Goal: Task Accomplishment & Management: Use online tool/utility

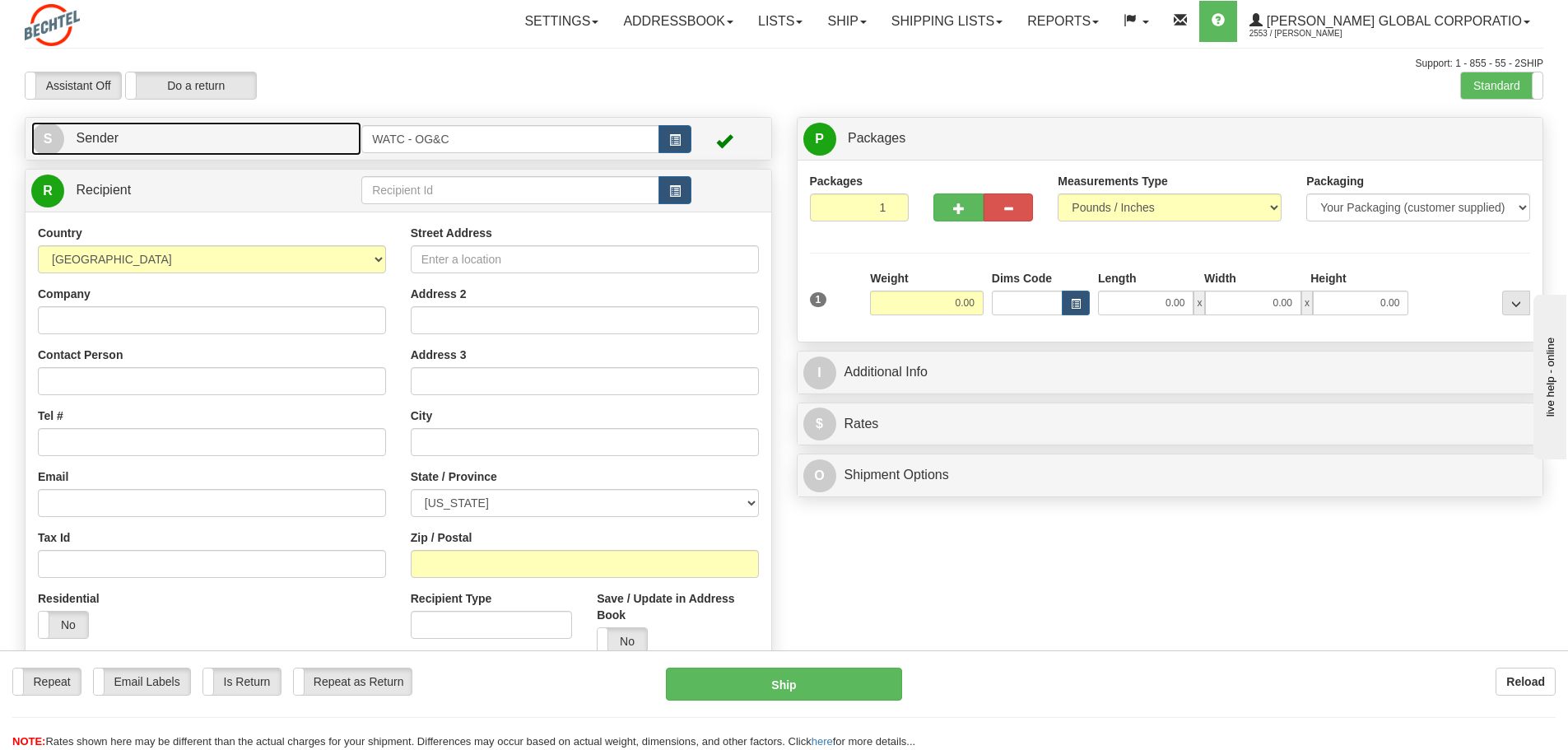
click at [94, 131] on span "Sender" at bounding box center [97, 138] width 43 height 14
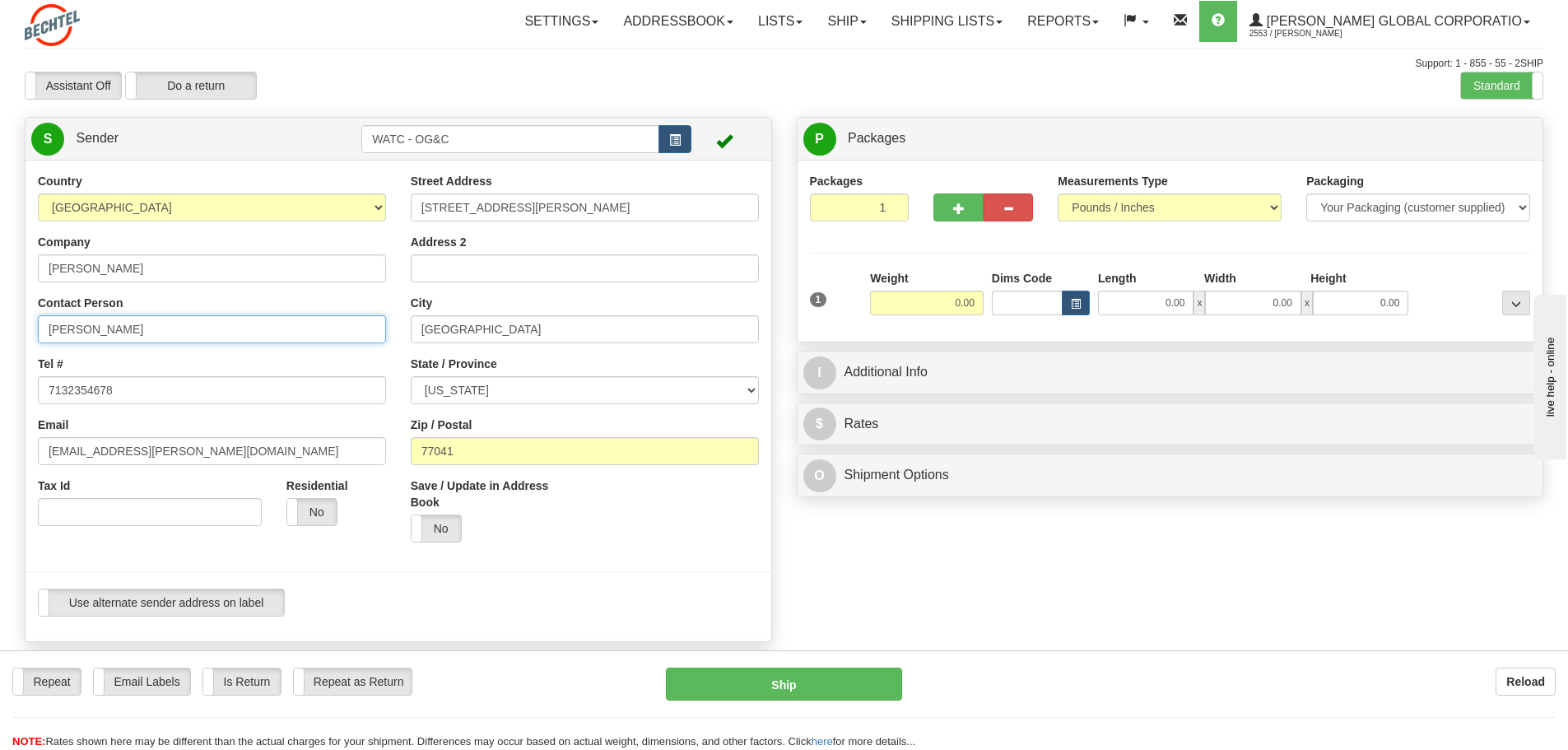
drag, startPoint x: 157, startPoint y: 331, endPoint x: 12, endPoint y: 321, distance: 145.3
click at [12, 321] on div "Toggle navigation Settings Shipping Preferences Fields Preferences New" at bounding box center [784, 627] width 1568 height 1254
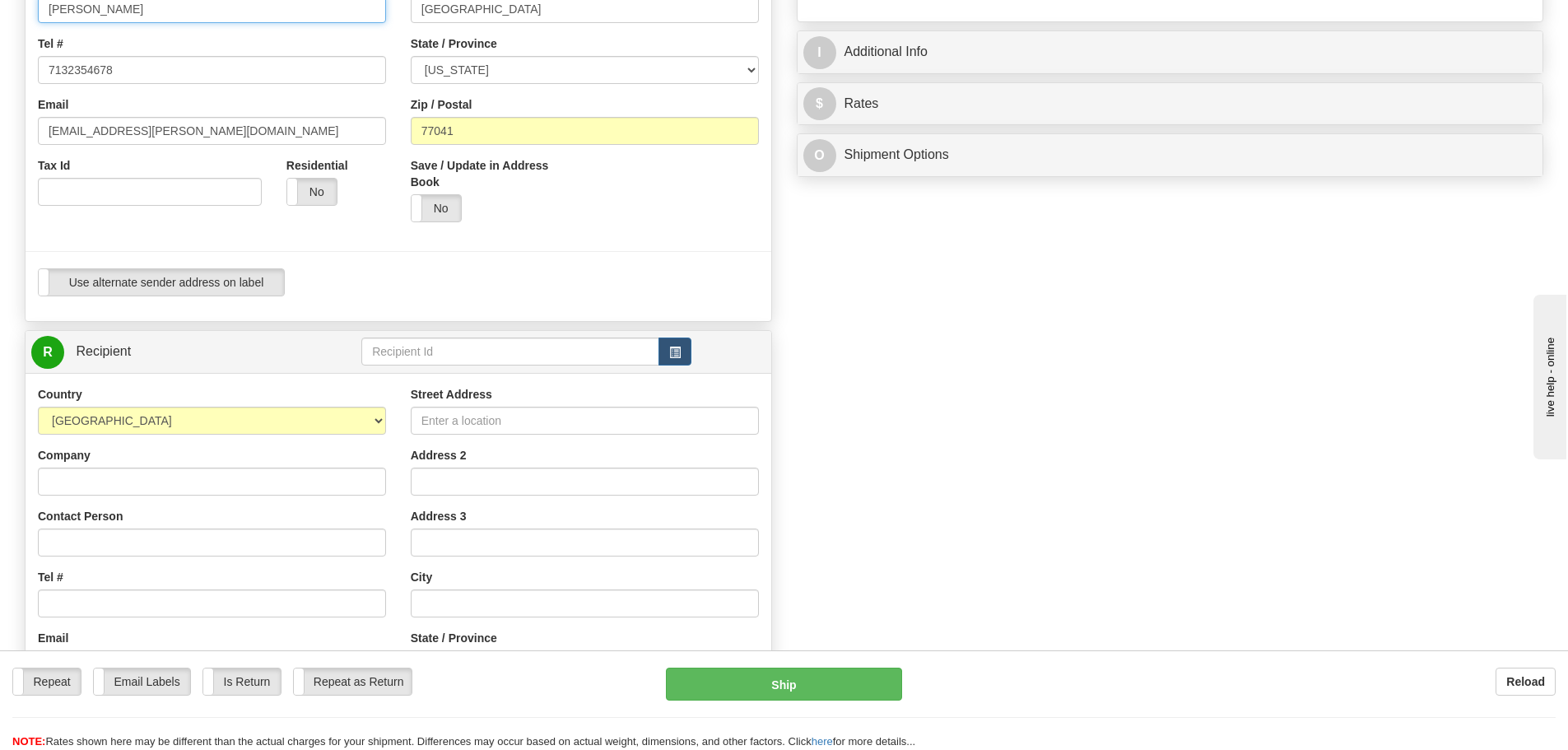
scroll to position [329, 0]
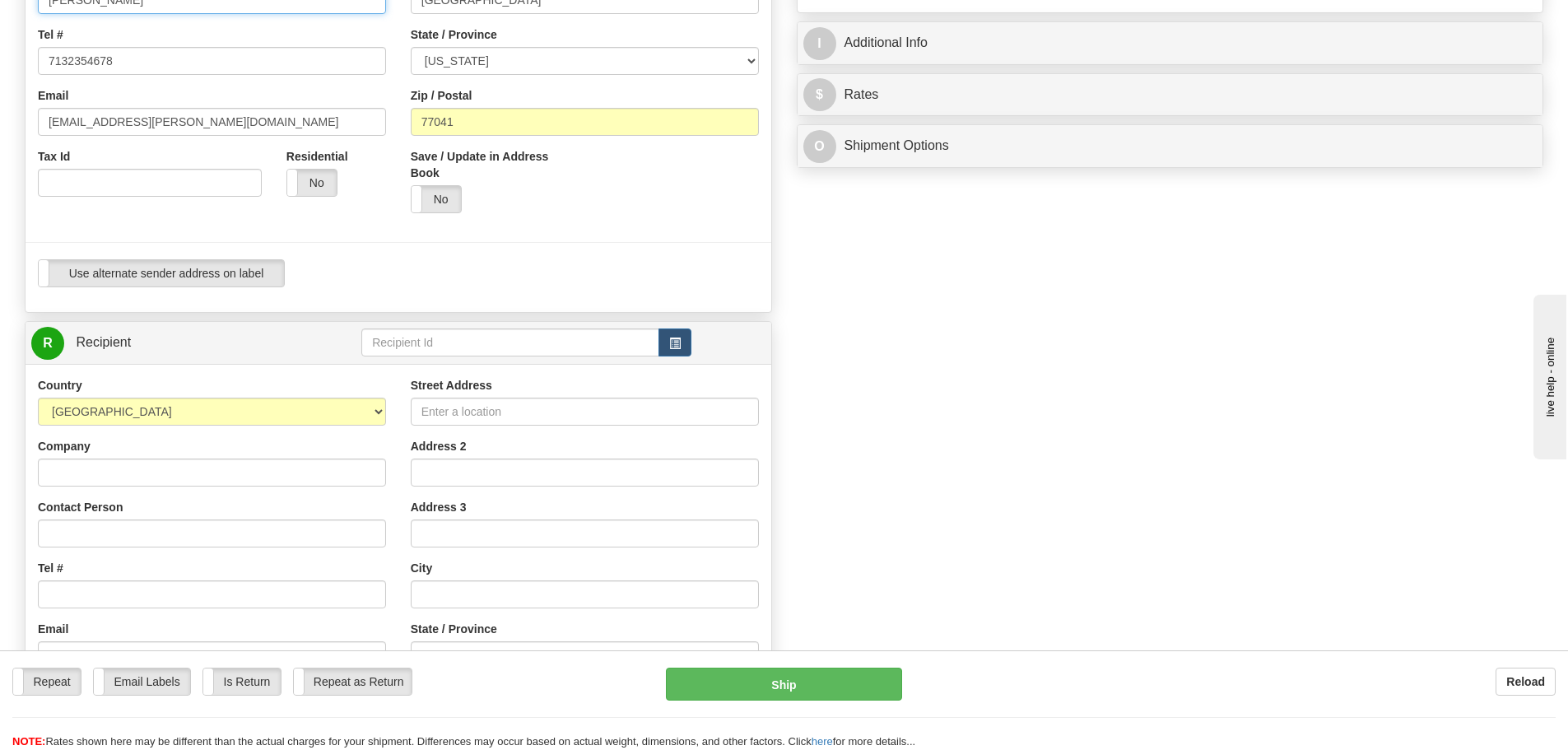
type input "[PERSON_NAME]"
click at [106, 473] on input "Company" at bounding box center [212, 472] width 348 height 28
type input "TerraPower"
click at [79, 536] on input "Contact Person" at bounding box center [212, 533] width 348 height 28
type input "[PERSON_NAME]"
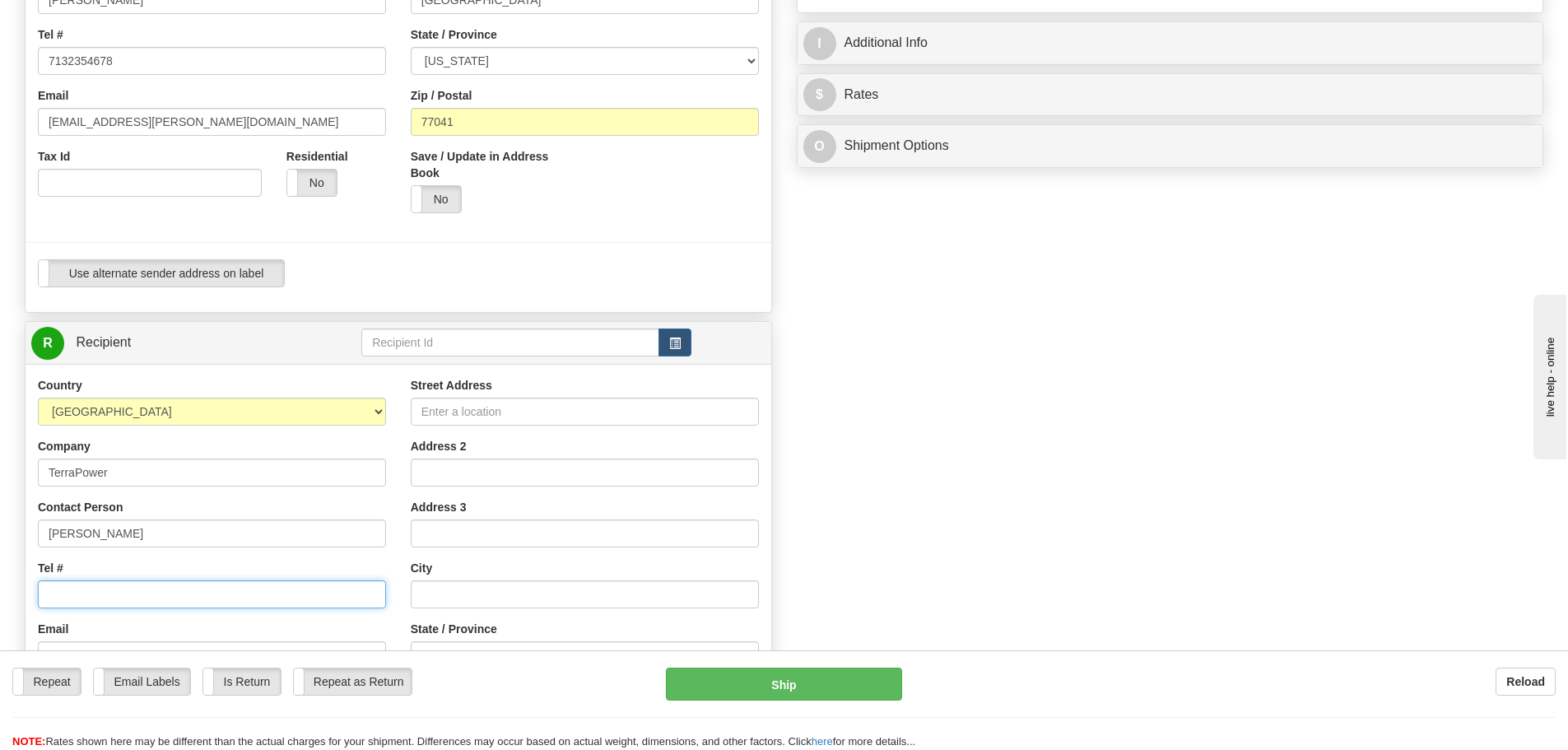
click at [72, 600] on input "Tel #" at bounding box center [212, 594] width 348 height 28
type input "8644047460"
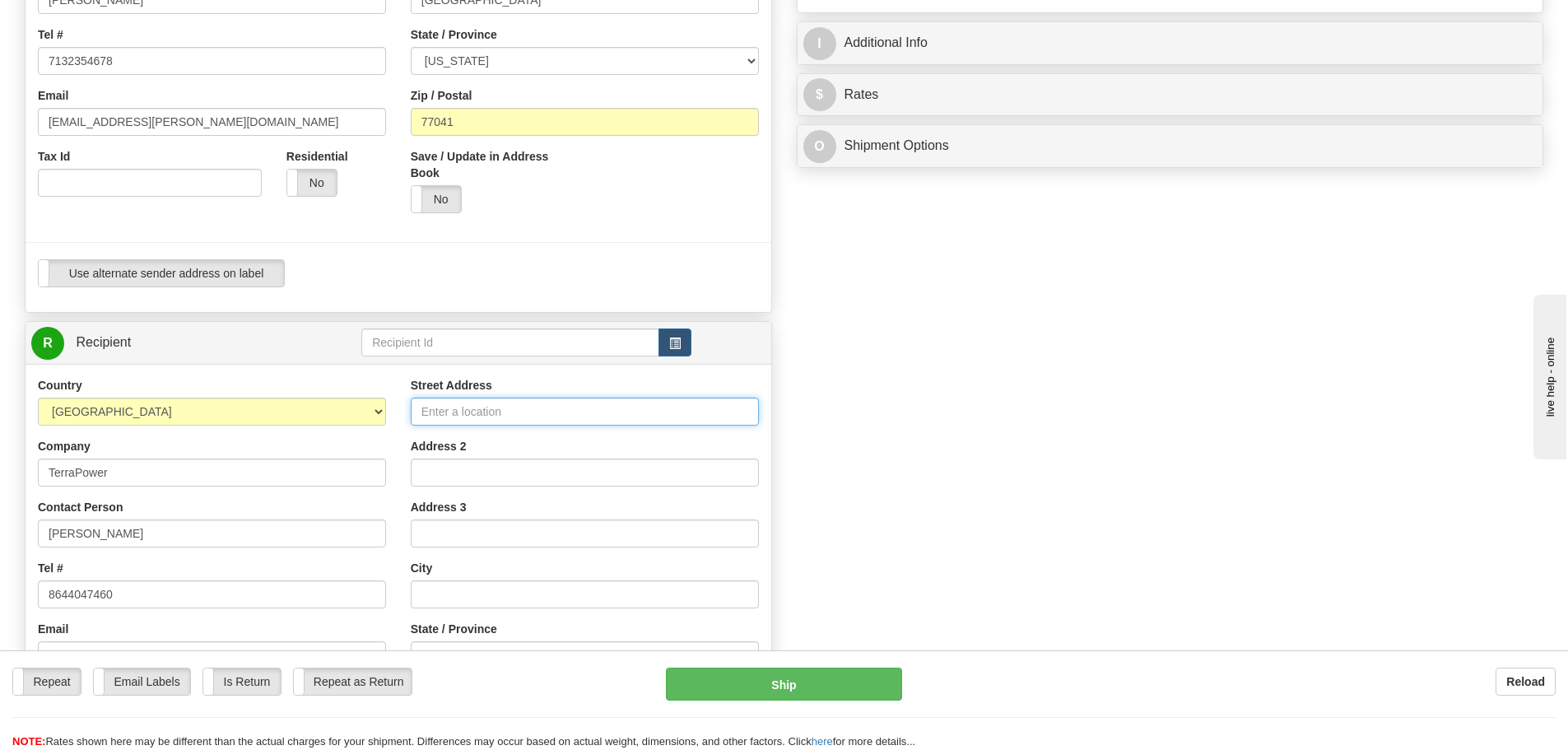
click at [432, 413] on input "Street Address" at bounding box center [585, 411] width 348 height 28
type input "[STREET_ADDRESS][PERSON_NAME]"
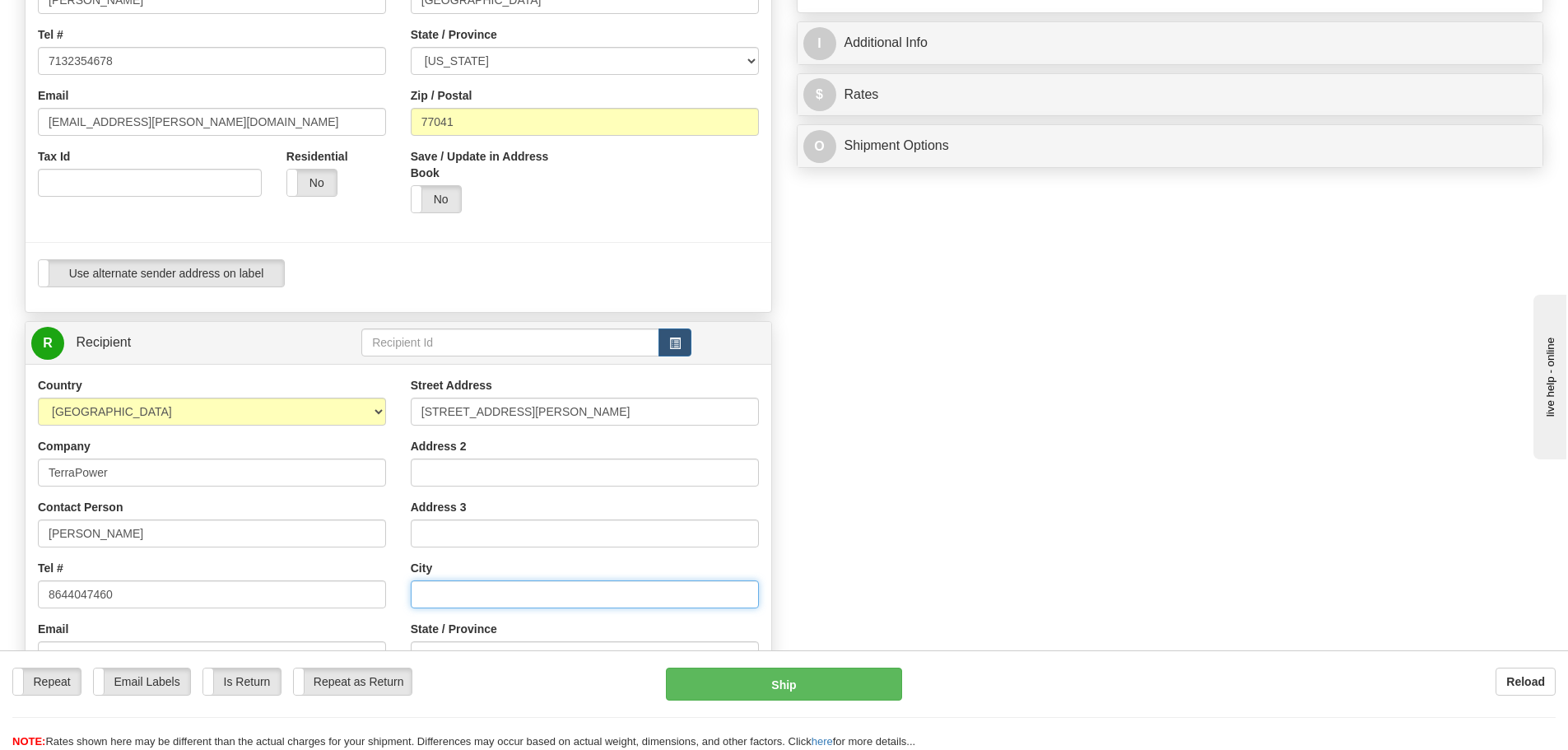
click at [437, 594] on input "text" at bounding box center [585, 594] width 348 height 28
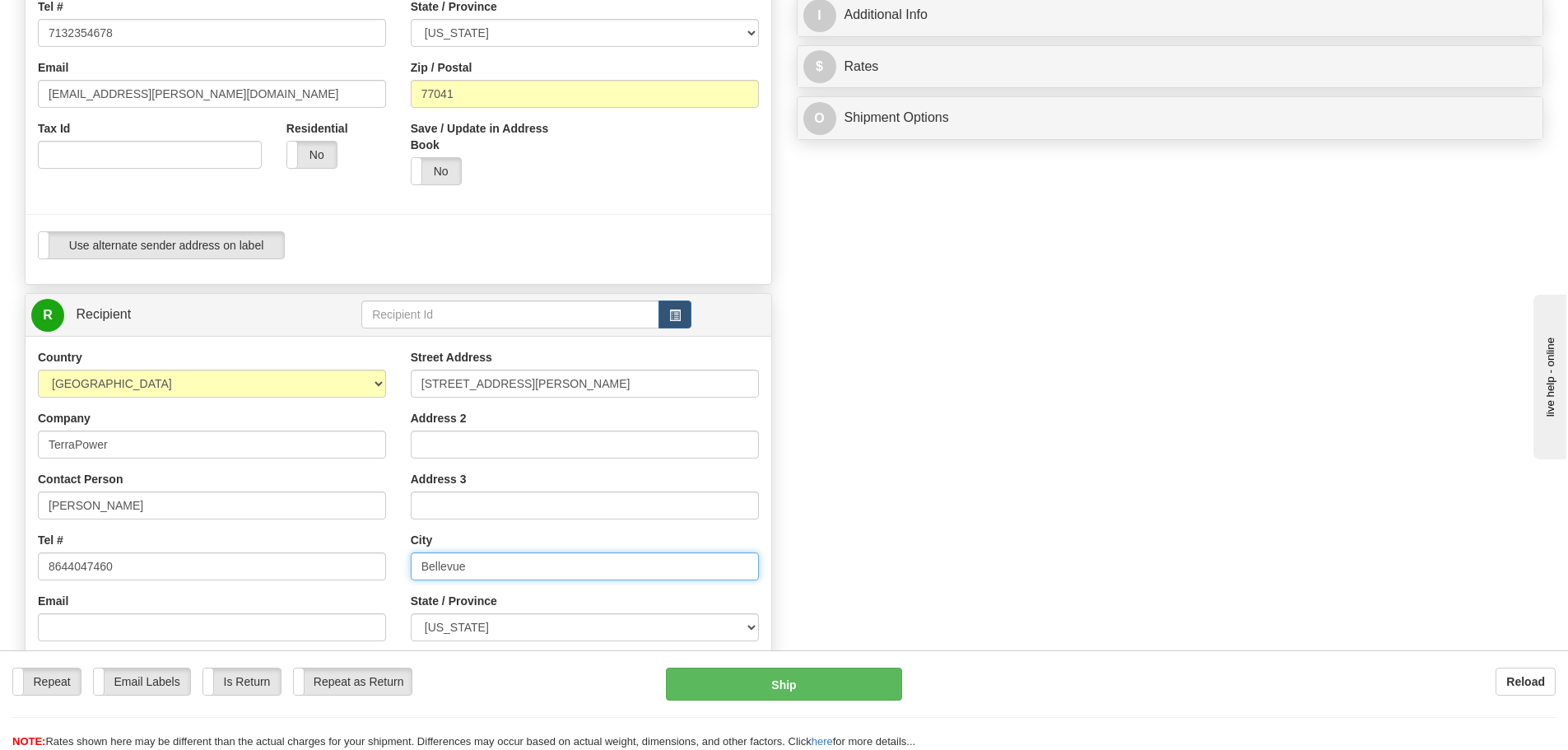
scroll to position [453, 0]
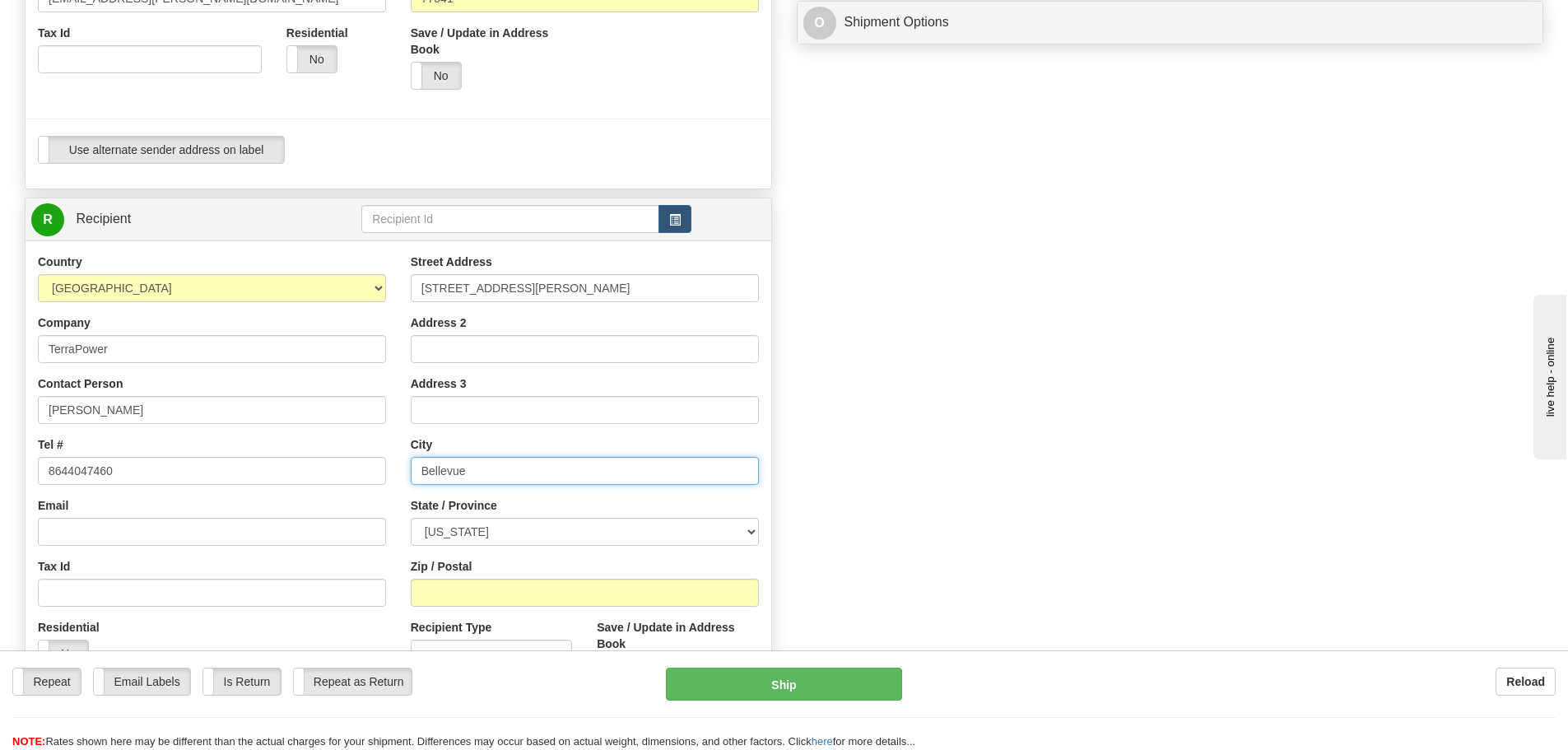
type input "Bellevue"
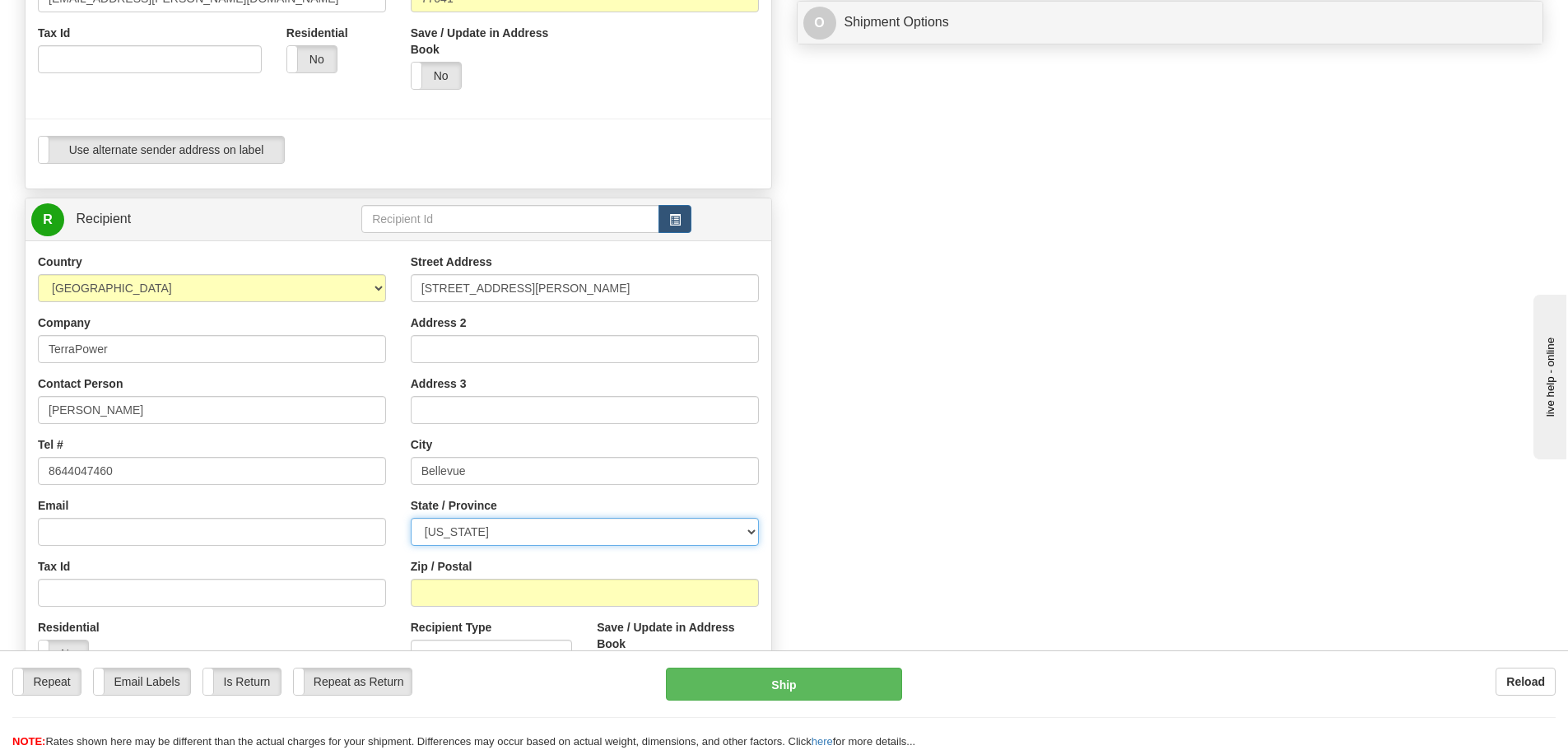
click at [748, 533] on select "[US_STATE] [US_STATE] [US_STATE] [US_STATE] Armed Forces America Armed Forces E…" at bounding box center [585, 531] width 348 height 28
select select "WA"
click at [411, 518] on select "[US_STATE] [US_STATE] [US_STATE] [US_STATE] Armed Forces America Armed Forces E…" at bounding box center [585, 531] width 348 height 28
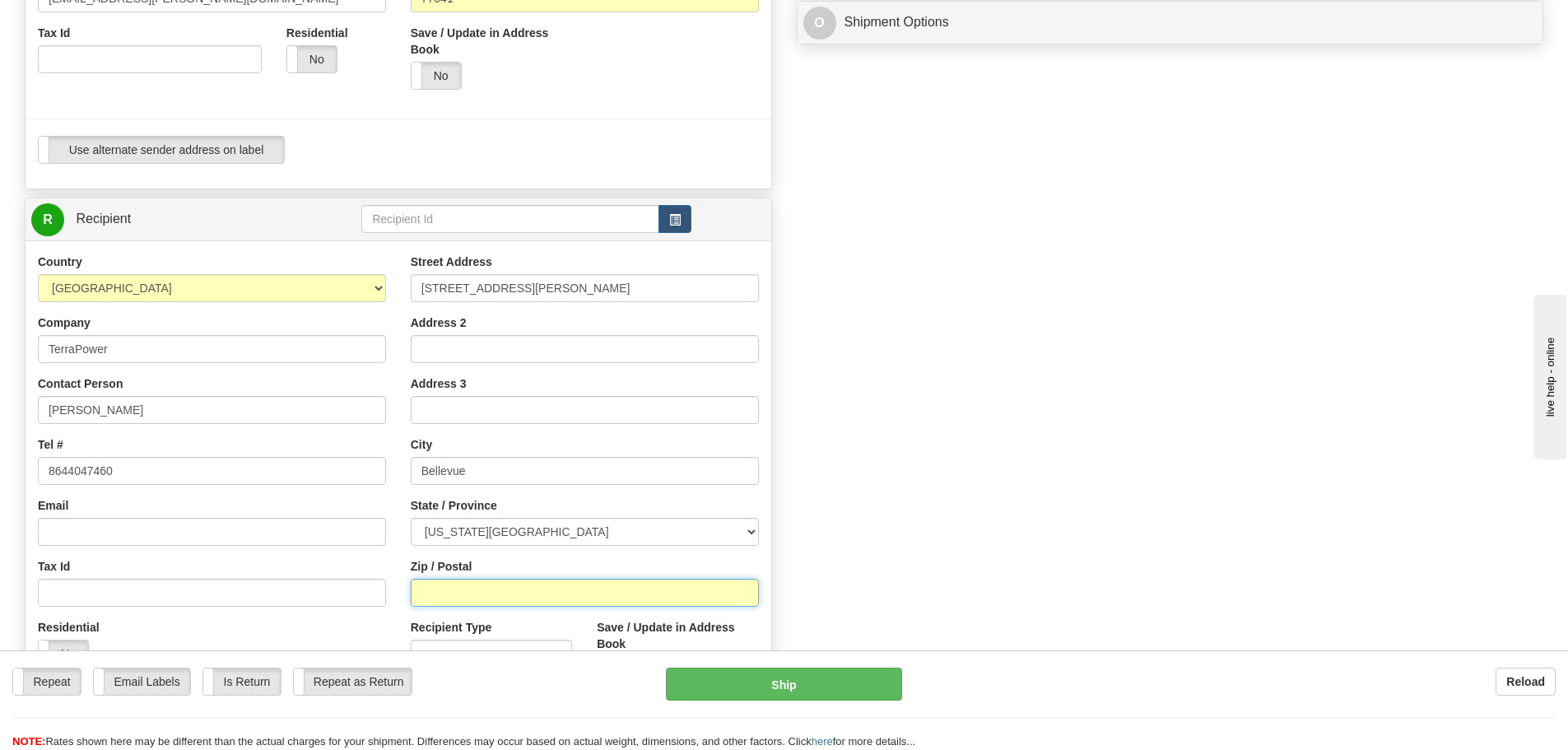
click at [445, 591] on input "Zip / Postal" at bounding box center [585, 592] width 348 height 28
type input "98008"
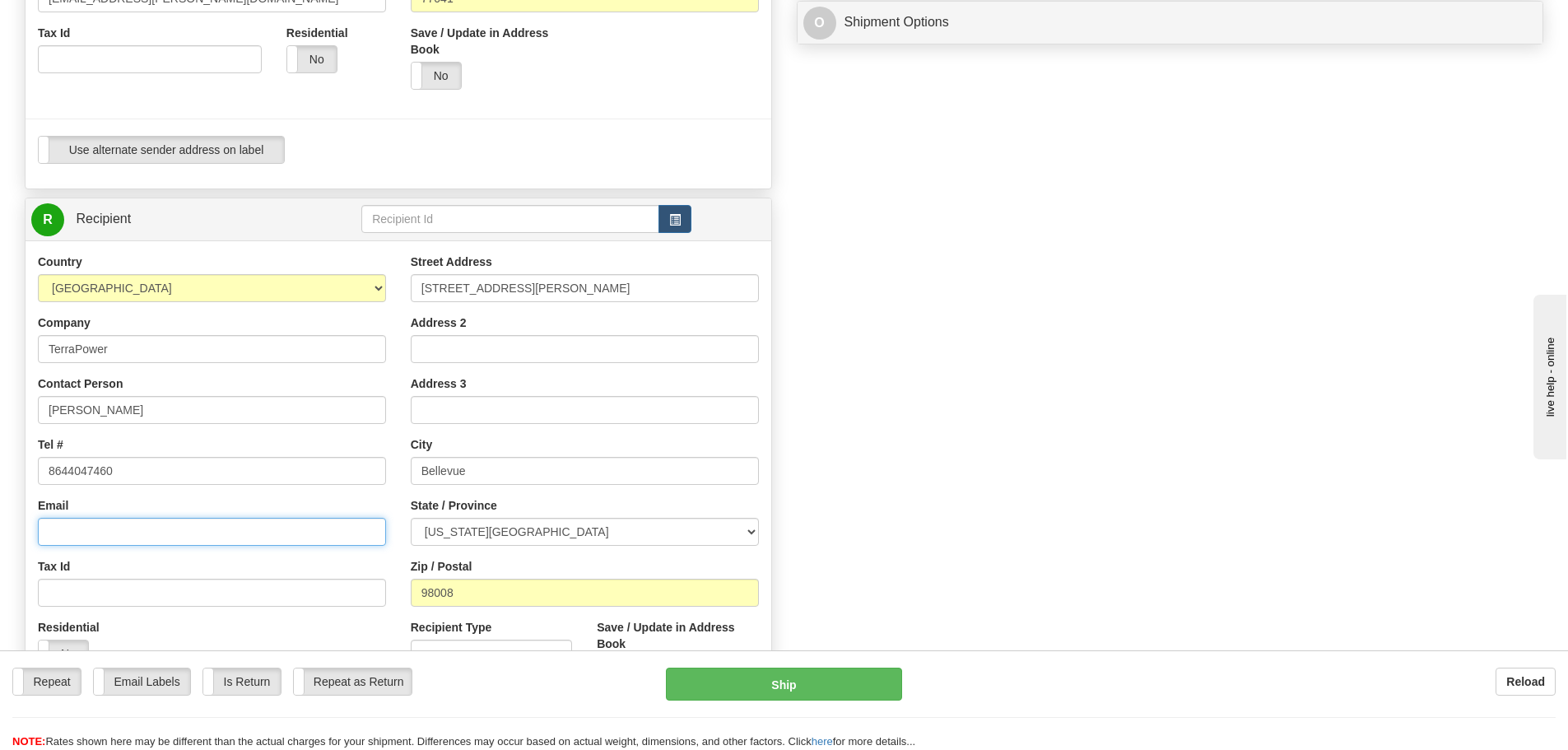
click at [64, 523] on input "Email" at bounding box center [212, 531] width 348 height 28
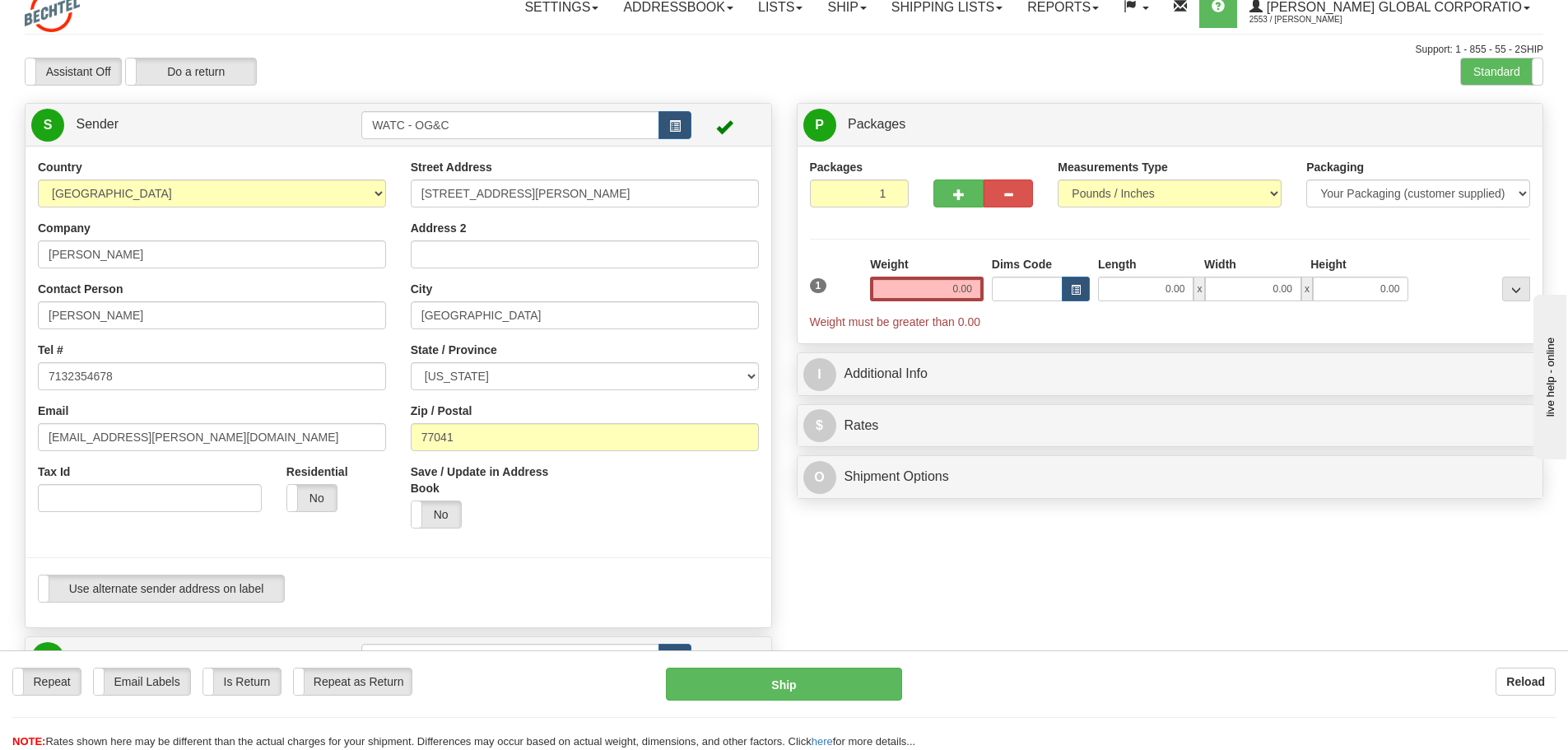
scroll to position [0, 0]
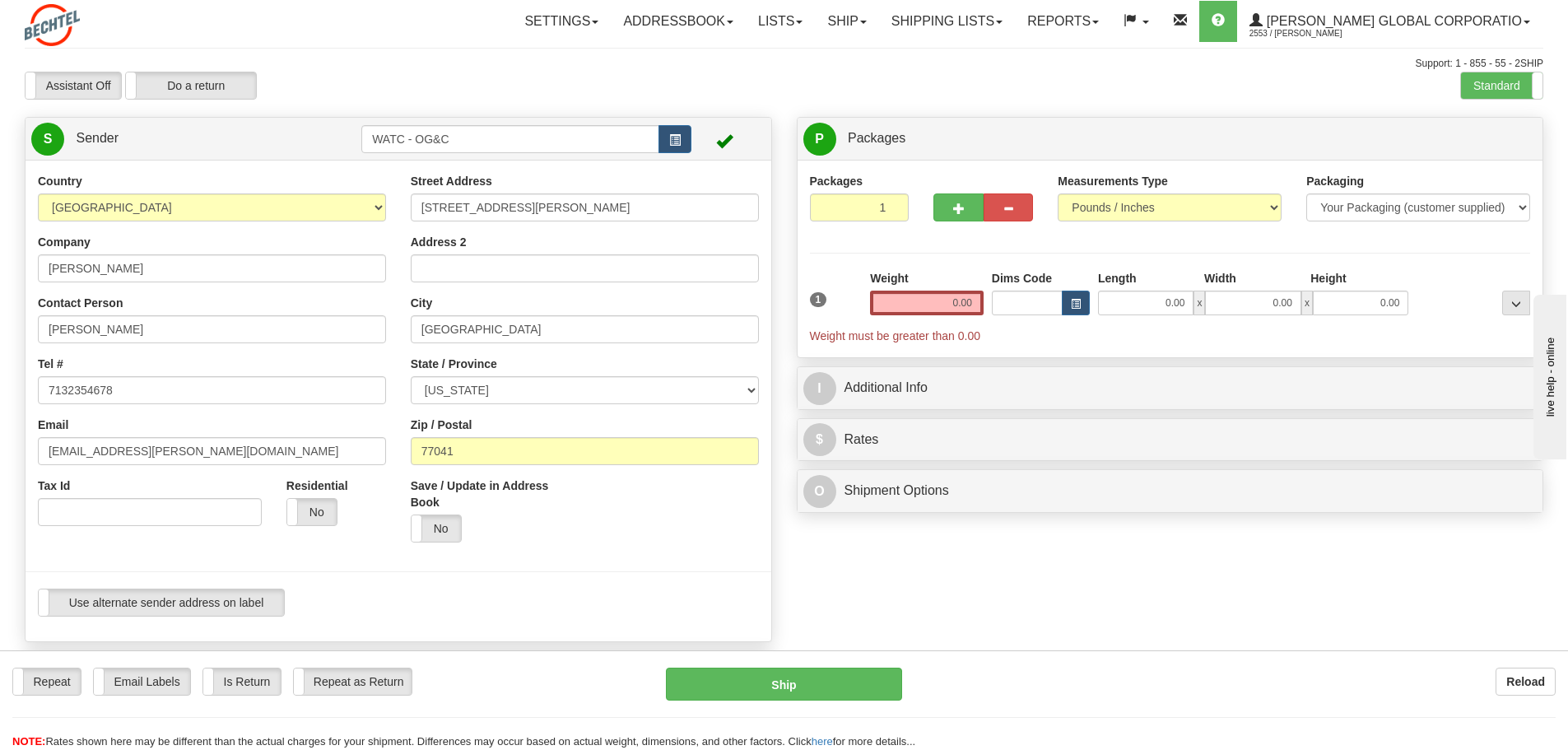
type input "[EMAIL_ADDRESS][DOMAIN_NAME]"
click at [952, 298] on input "0.00" at bounding box center [926, 303] width 114 height 25
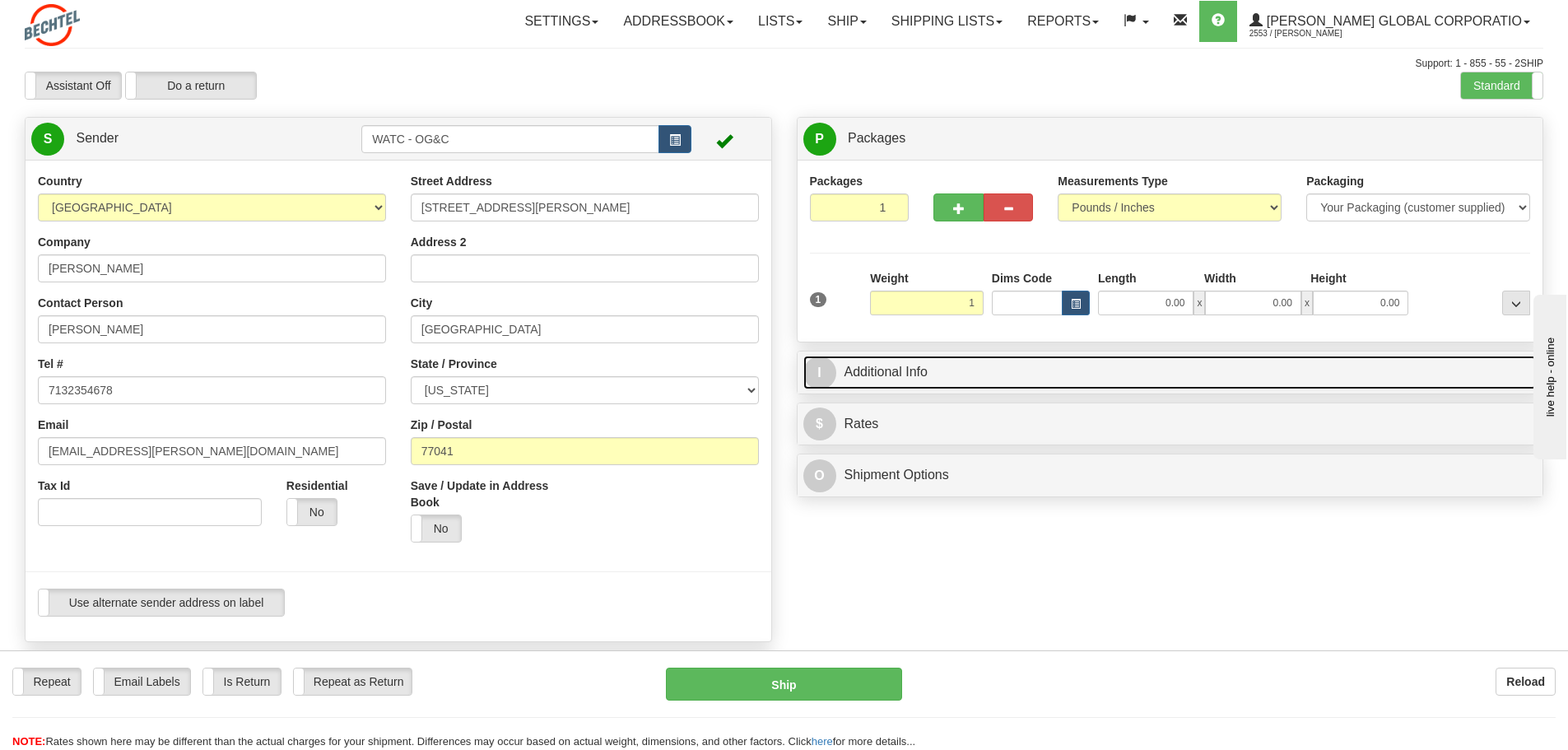
type input "1.00"
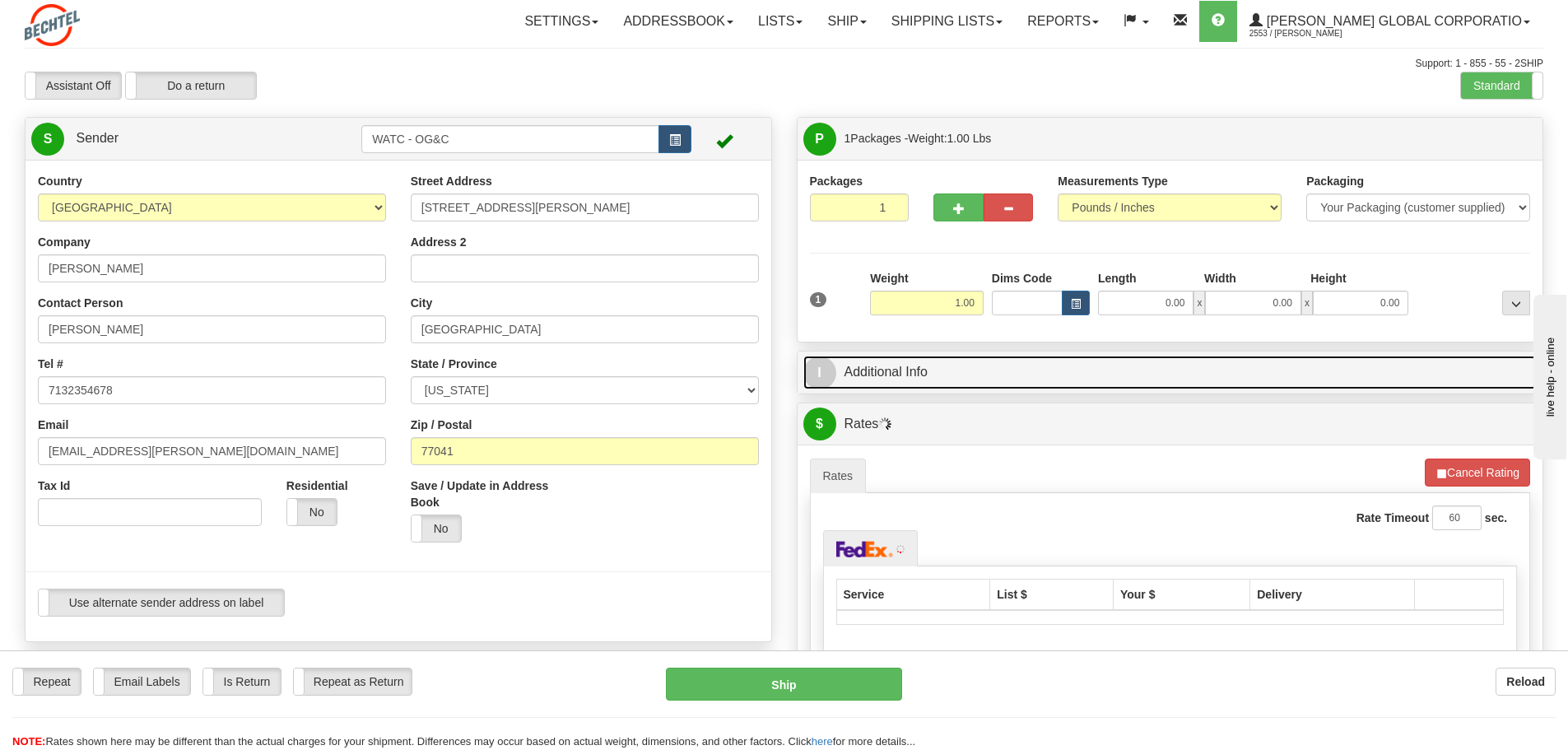
click at [816, 369] on span "I" at bounding box center [820, 373] width 33 height 33
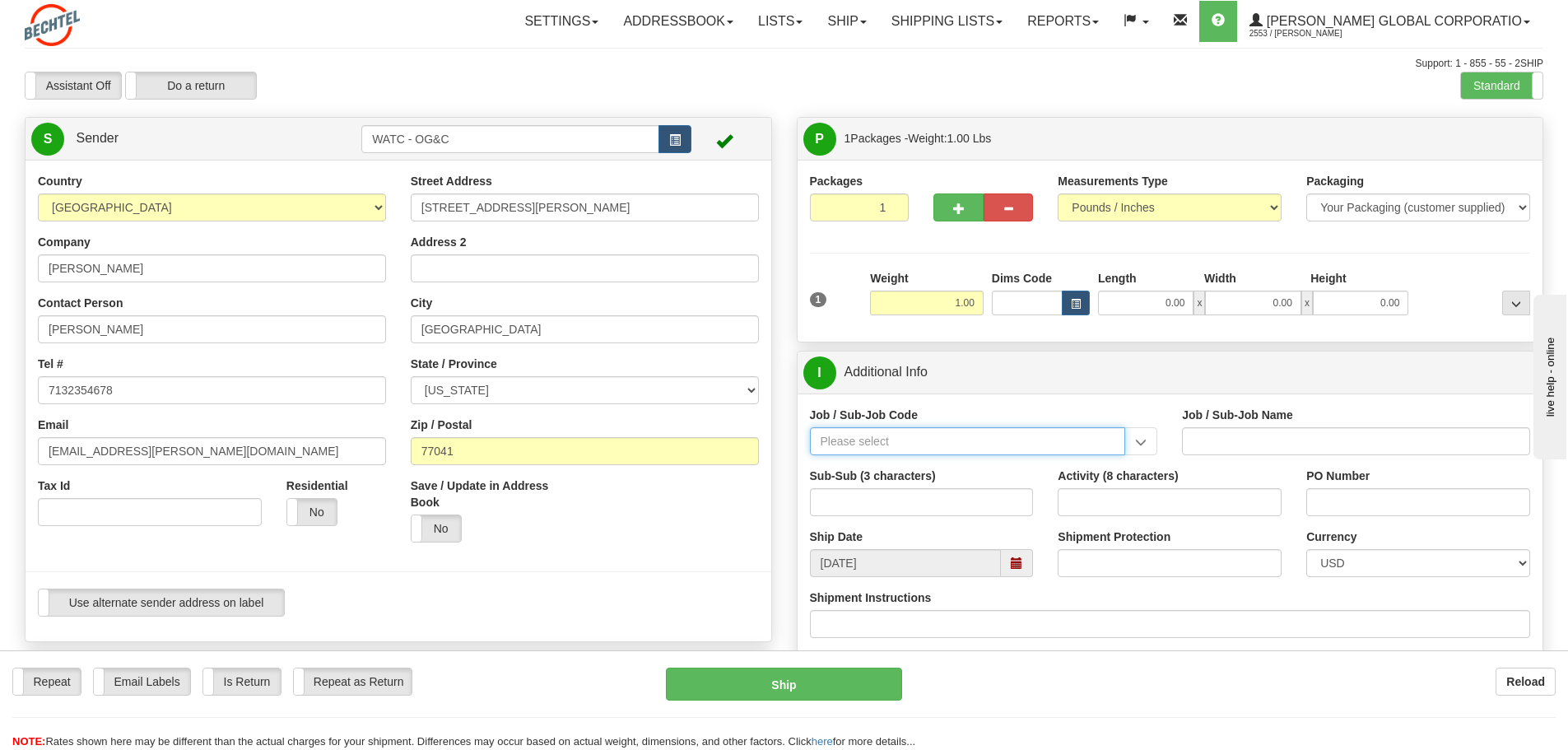
click at [863, 443] on input "Job / Sub-Job Code" at bounding box center [968, 441] width 316 height 28
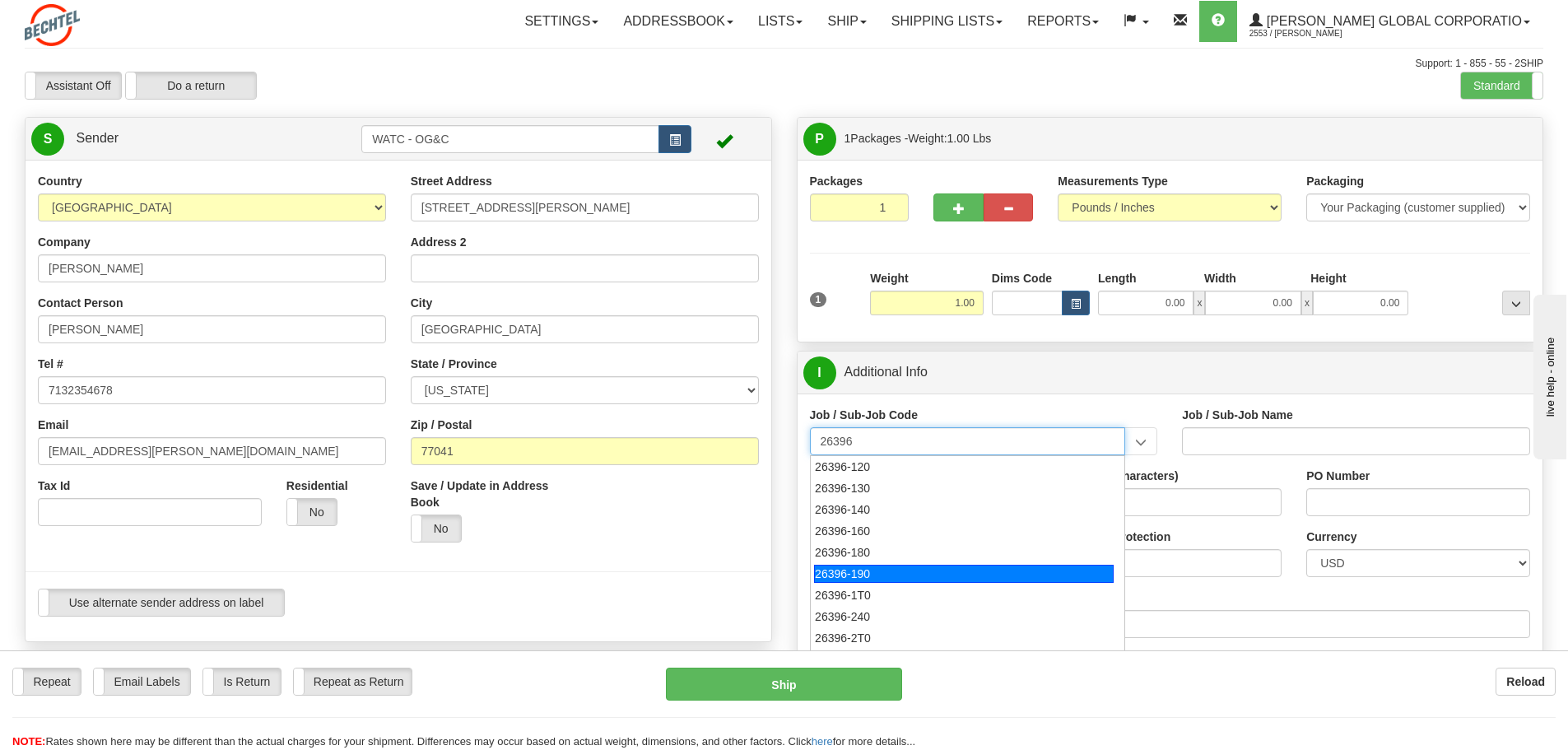
click at [858, 571] on div "26396-190" at bounding box center [964, 573] width 300 height 18
type input "26396-190"
type input "NATRIUM DEMONSTRATION - CONSTRUCTION, STARTUP AND"
type input "26396-190"
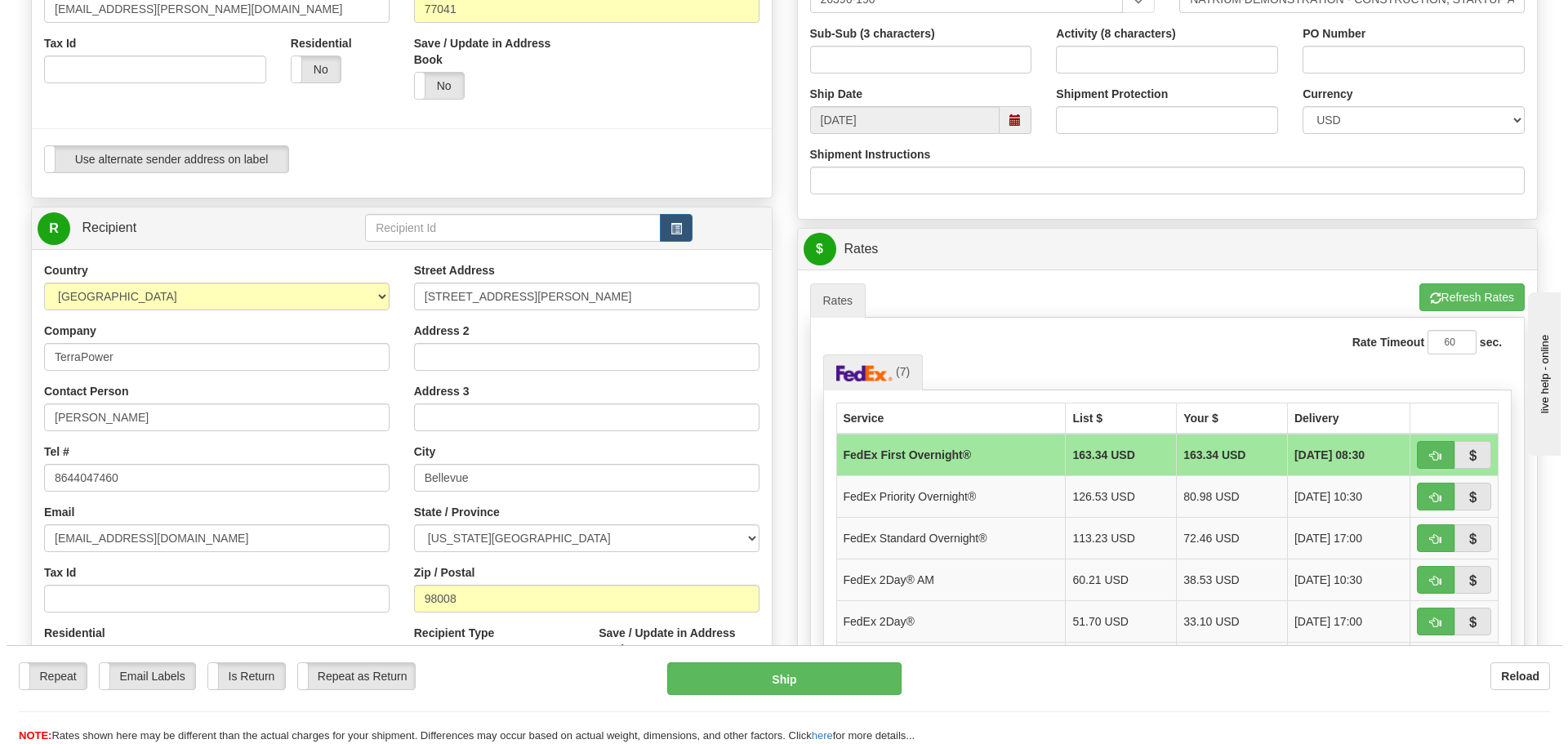
scroll to position [449, 0]
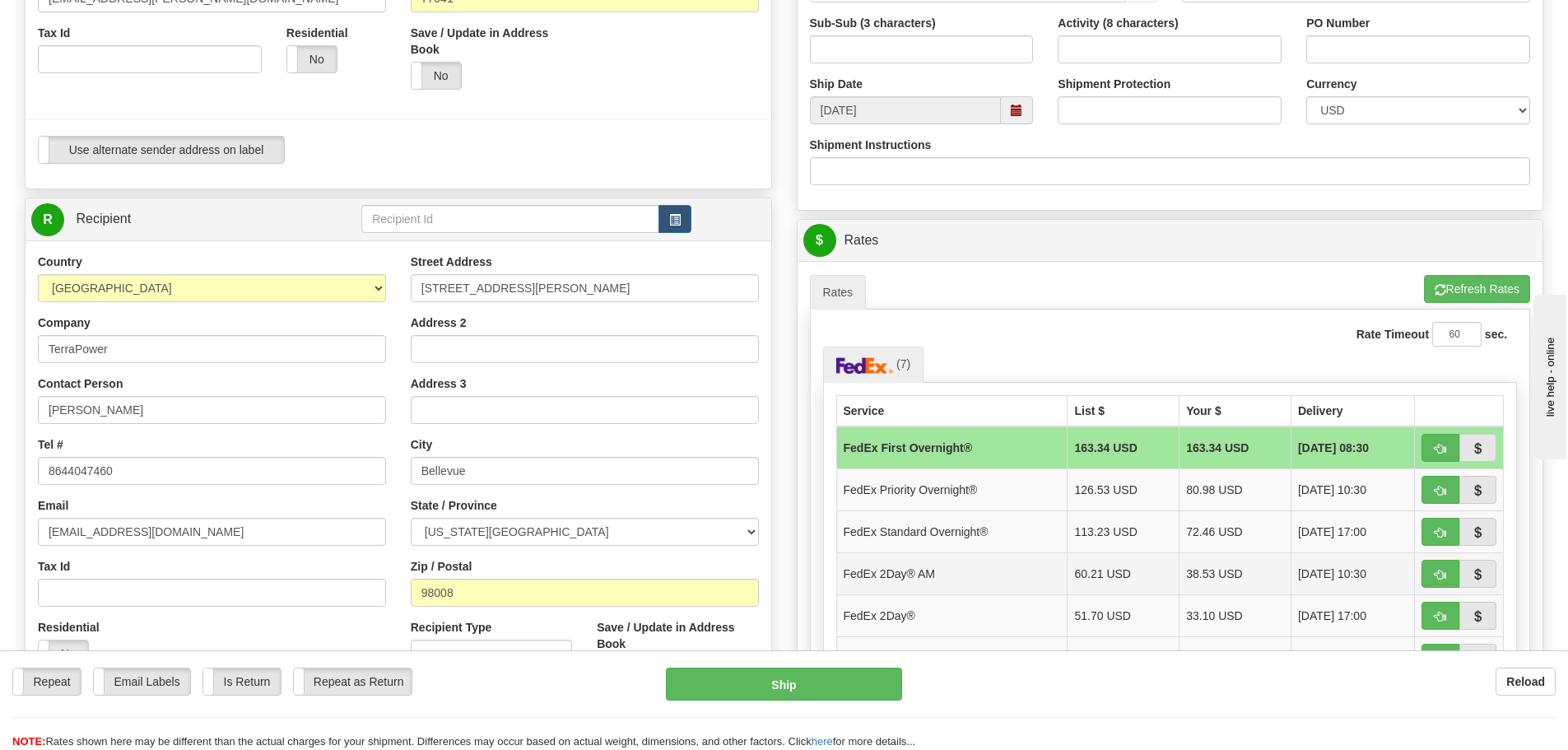
click at [859, 571] on td "FedEx 2Day® AM" at bounding box center [952, 573] width 232 height 42
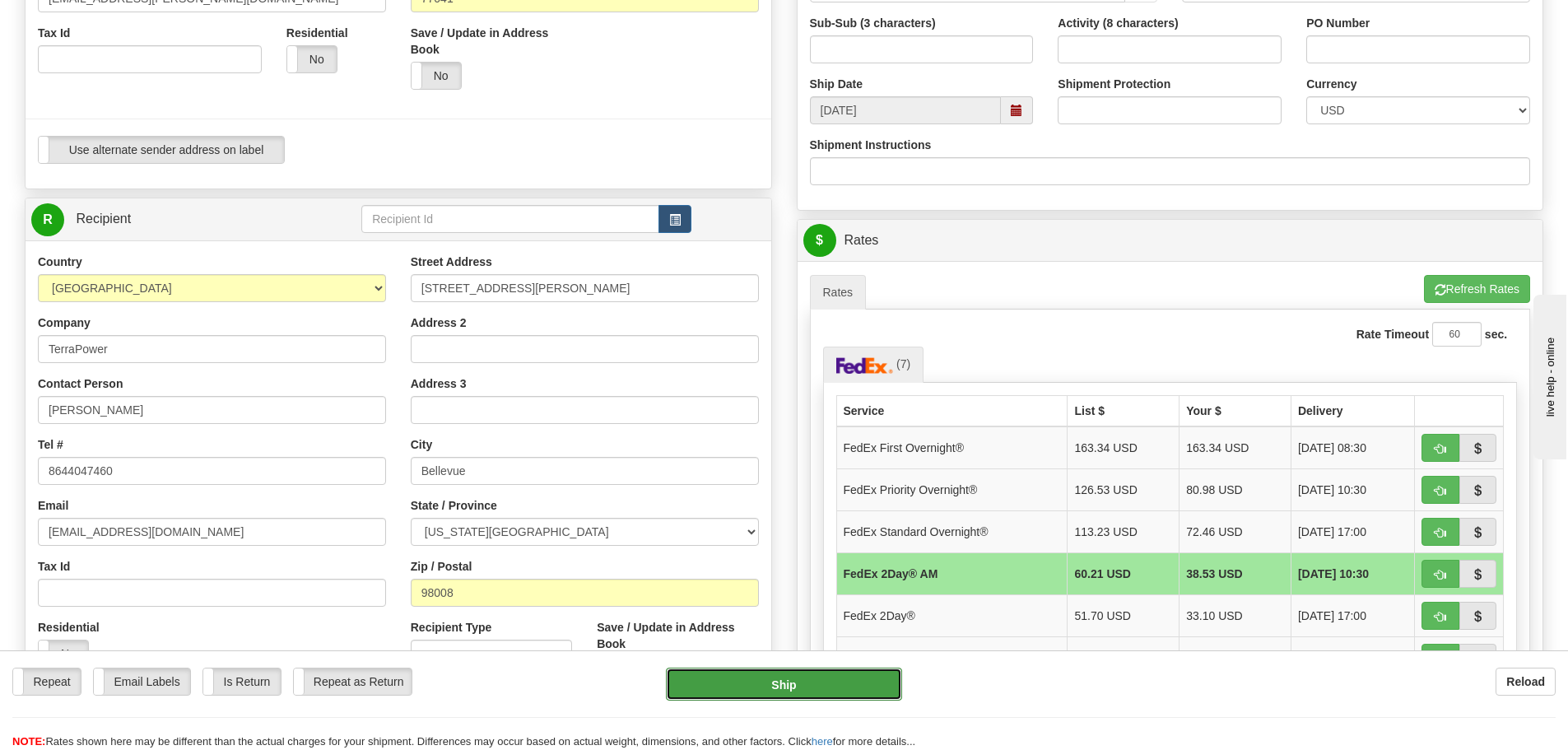
click at [777, 682] on button "Ship" at bounding box center [784, 683] width 236 height 33
type input "49"
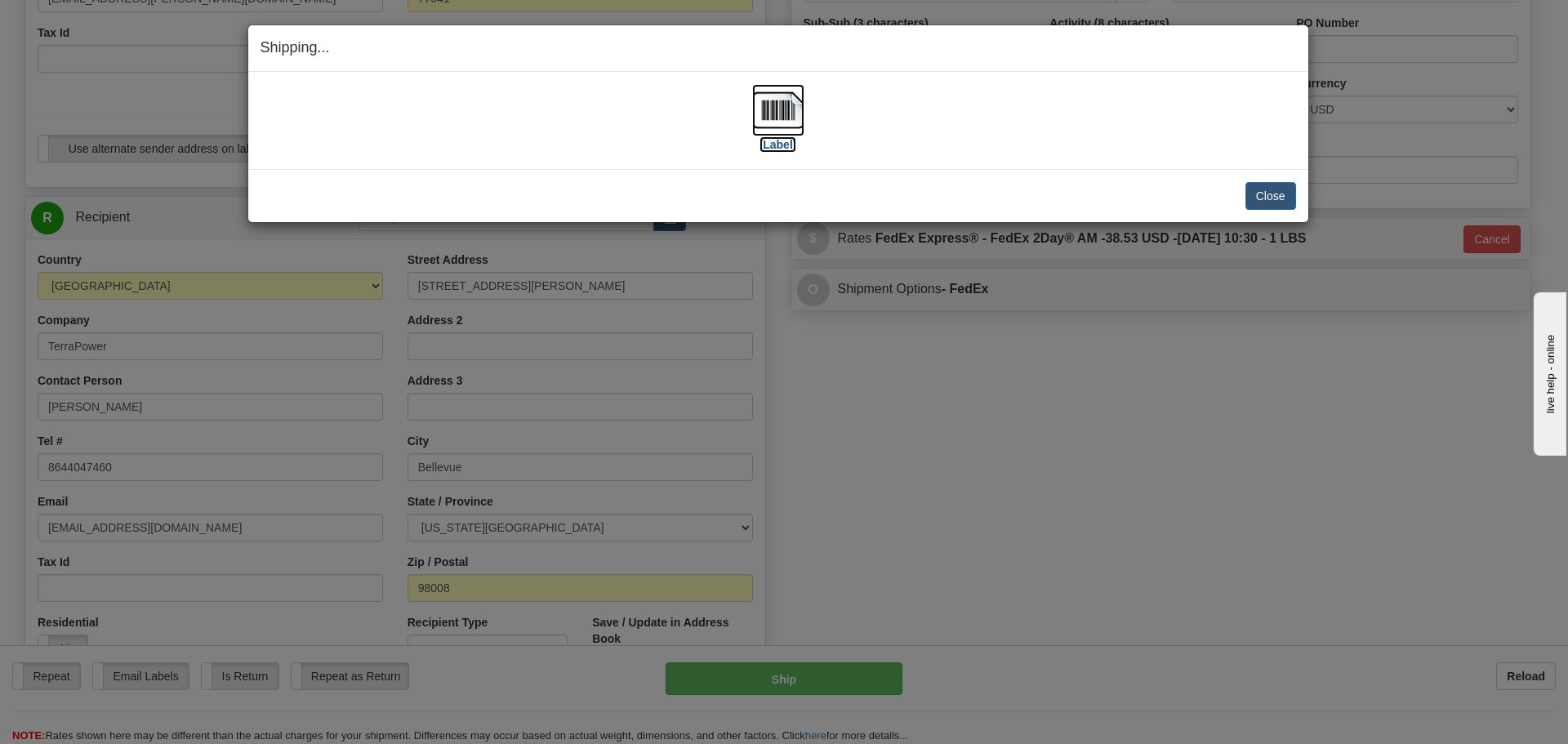
click at [773, 104] on img at bounding box center [779, 110] width 52 height 52
